Goal: Information Seeking & Learning: Learn about a topic

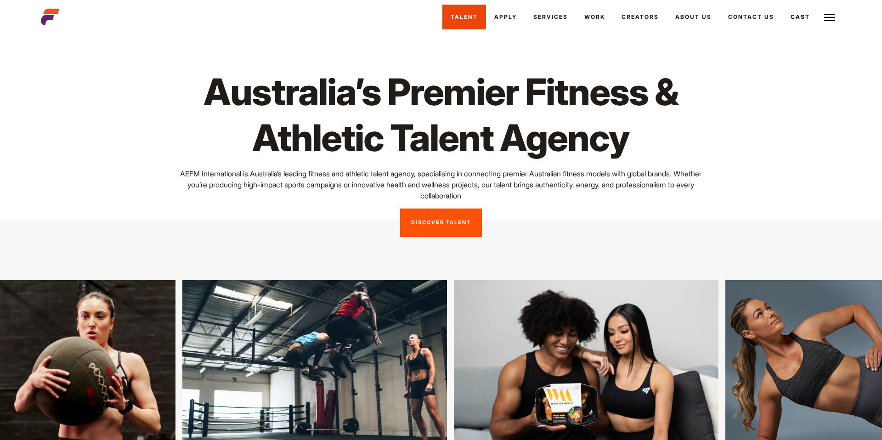
click at [442, 6] on link "Talent" at bounding box center [464, 17] width 44 height 25
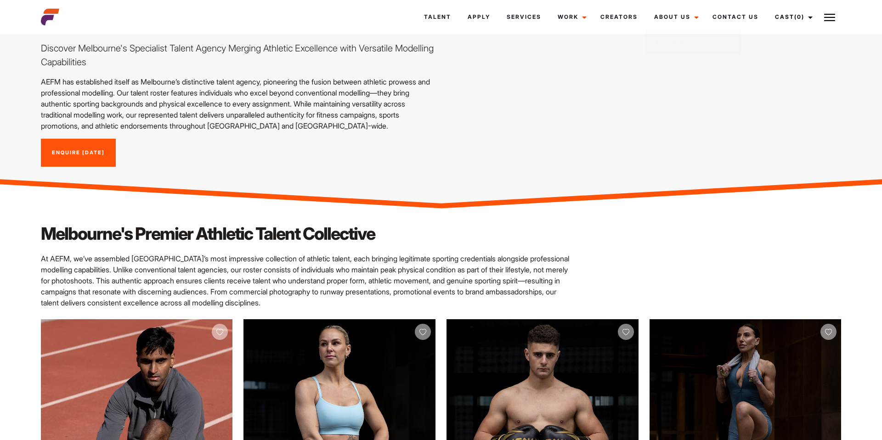
scroll to position [111, 0]
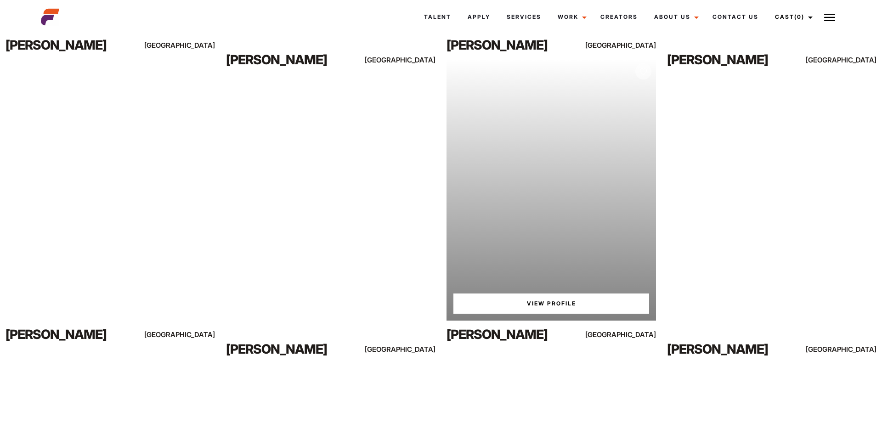
scroll to position [2740, 0]
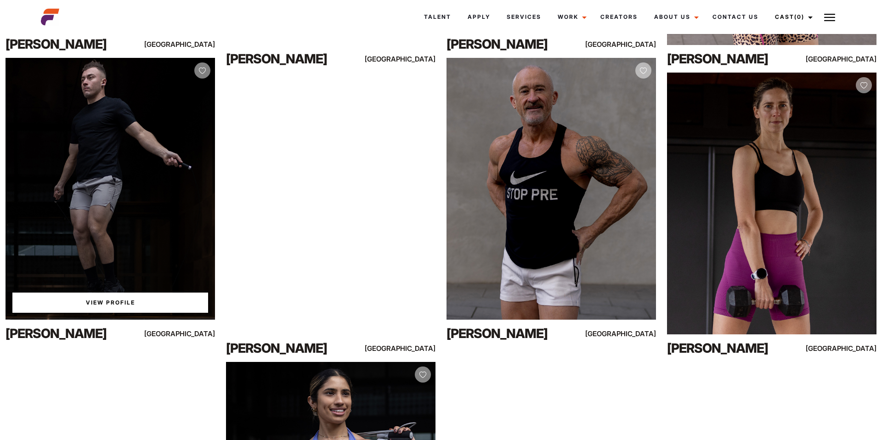
click at [147, 246] on div "View Profile" at bounding box center [110, 189] width 209 height 262
click at [130, 301] on link "View Profile" at bounding box center [110, 303] width 196 height 20
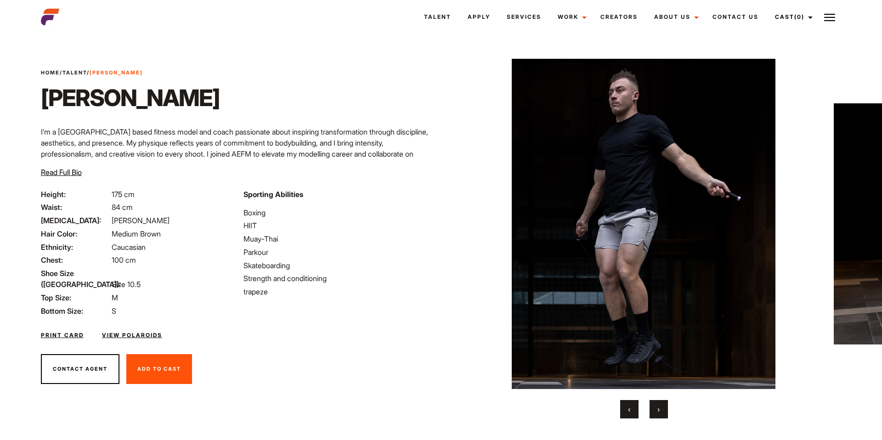
scroll to position [18, 0]
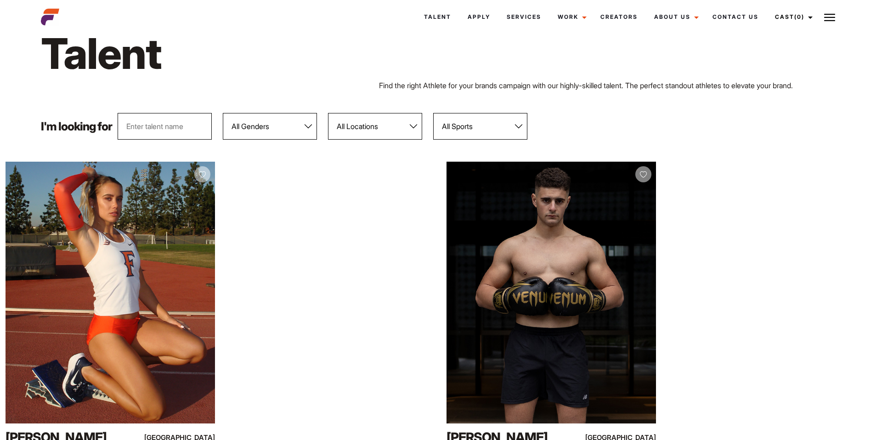
scroll to position [86, 0]
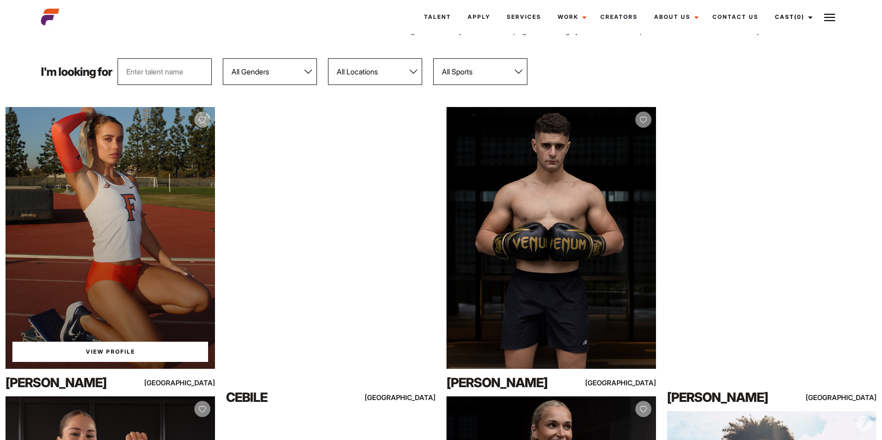
click at [144, 179] on div "View Profile" at bounding box center [110, 238] width 209 height 262
click at [141, 340] on div "View Profile" at bounding box center [110, 238] width 209 height 262
click at [132, 354] on link "View Profile" at bounding box center [110, 352] width 196 height 20
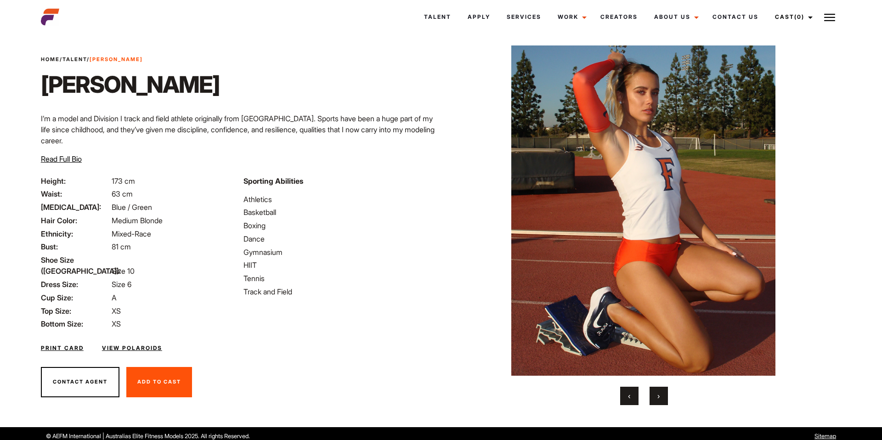
scroll to position [18, 0]
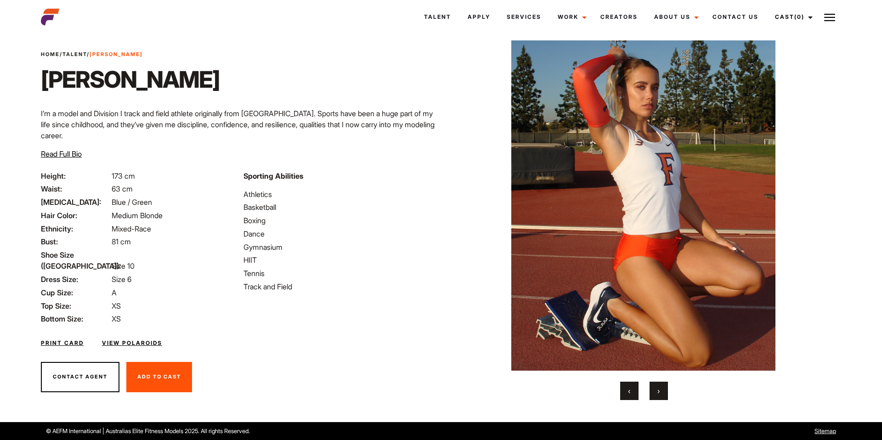
click at [660, 394] on span "›" at bounding box center [658, 390] width 2 height 9
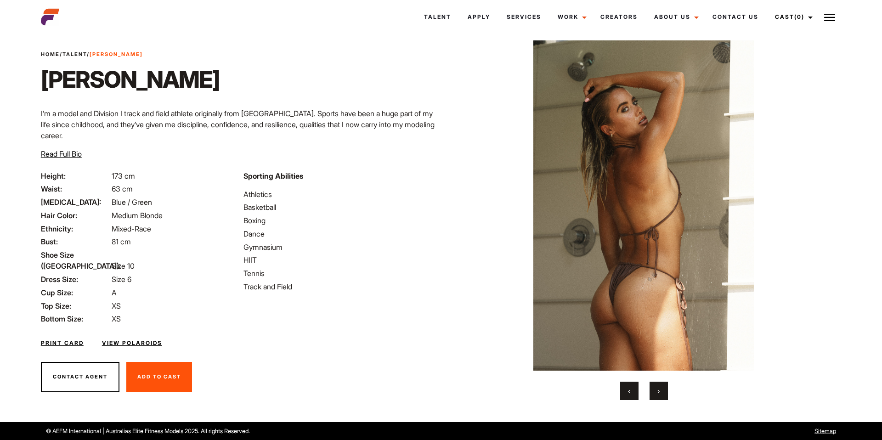
click at [660, 394] on span "›" at bounding box center [658, 390] width 2 height 9
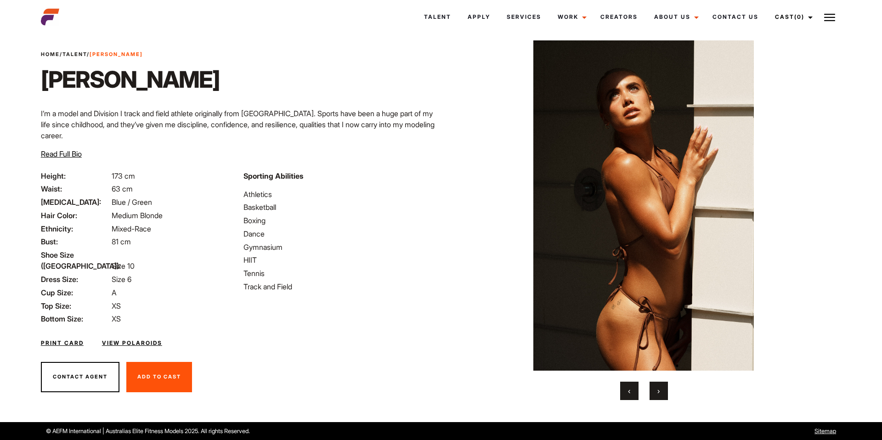
click at [660, 394] on span "›" at bounding box center [658, 390] width 2 height 9
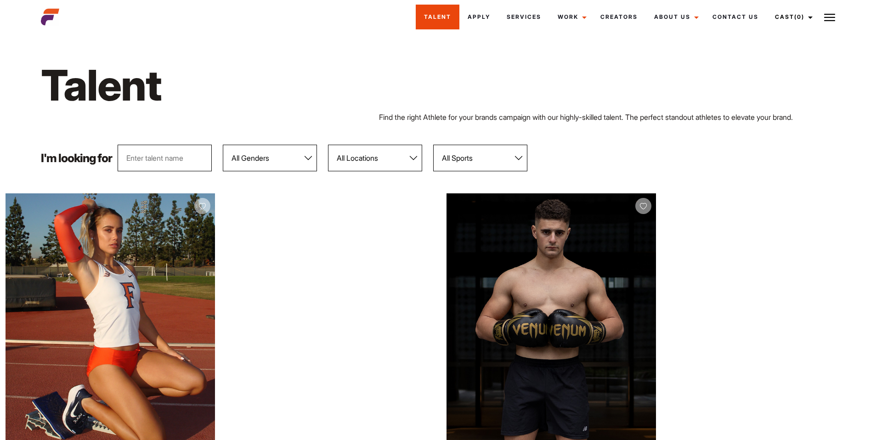
click at [441, 17] on link "Talent" at bounding box center [438, 17] width 44 height 25
click at [75, 81] on h1 "Talent" at bounding box center [272, 85] width 462 height 53
click at [45, 22] on img at bounding box center [50, 17] width 18 height 18
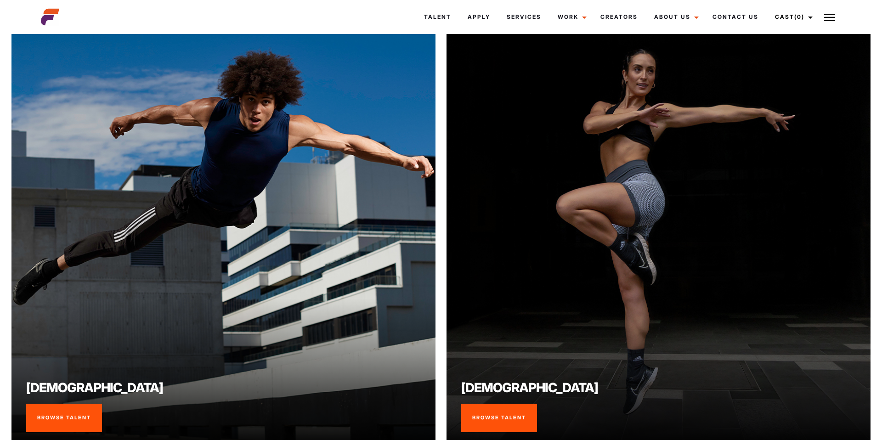
scroll to position [713, 0]
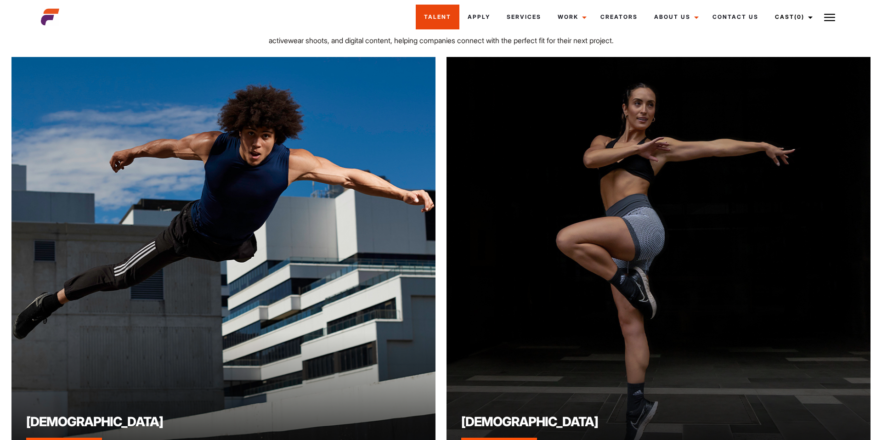
click at [453, 17] on link "Talent" at bounding box center [438, 17] width 44 height 25
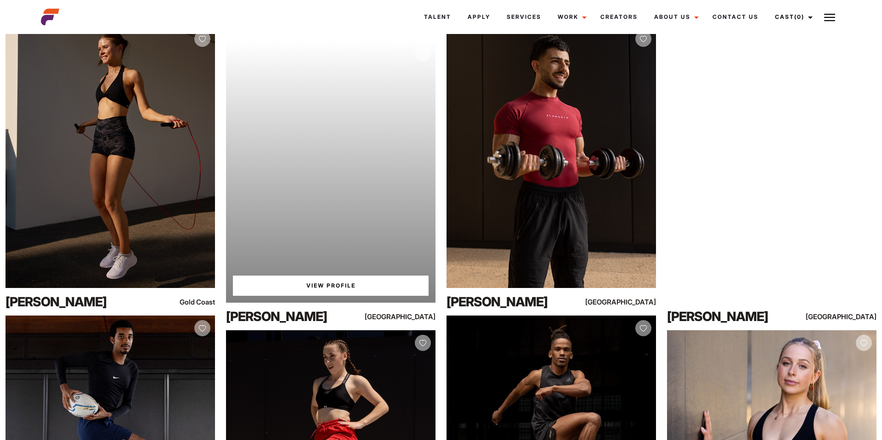
scroll to position [6513, 0]
